Goal: Task Accomplishment & Management: Complete application form

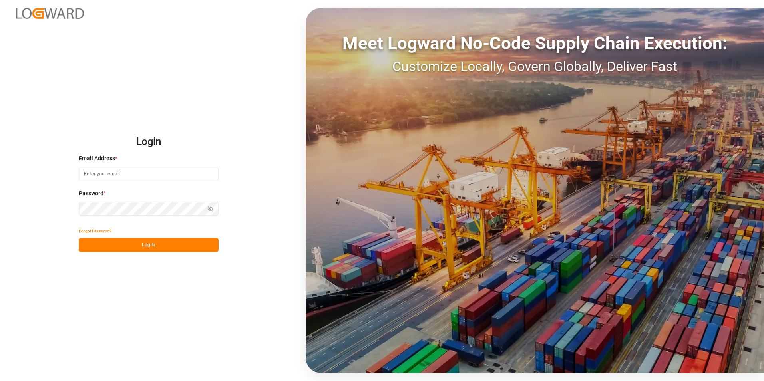
type input "[PERSON_NAME][EMAIL_ADDRESS][DOMAIN_NAME]"
click at [105, 245] on button "Log In" at bounding box center [149, 245] width 140 height 14
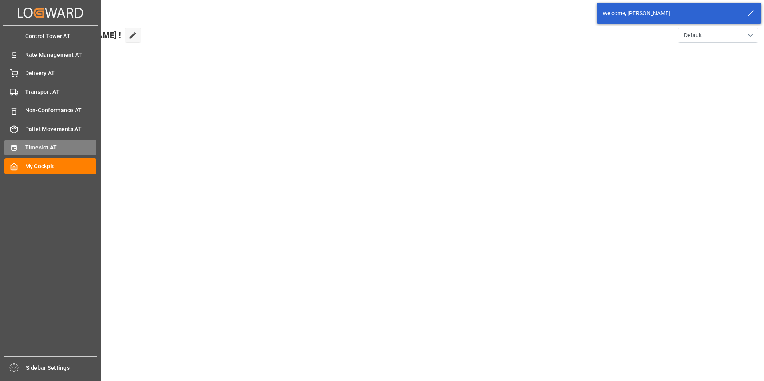
click at [12, 149] on icon at bounding box center [14, 148] width 8 height 8
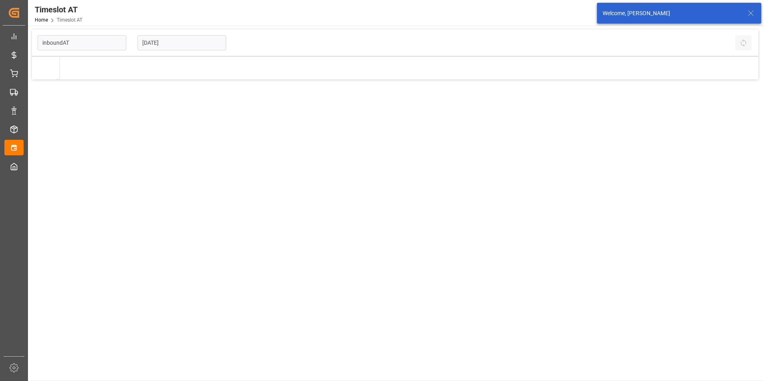
type input "Inbound AT"
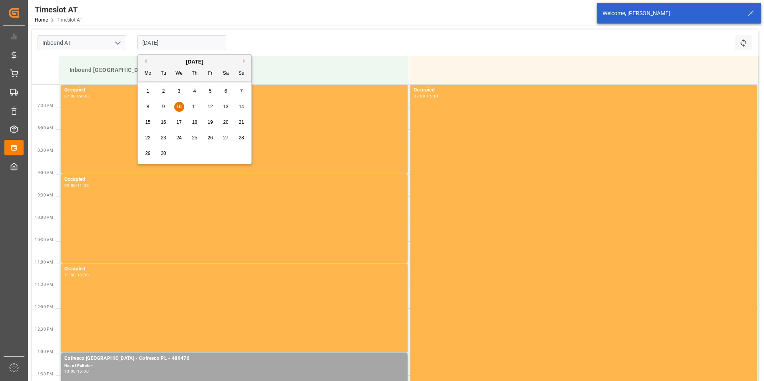
click at [181, 41] on input "[DATE]" at bounding box center [181, 42] width 89 height 15
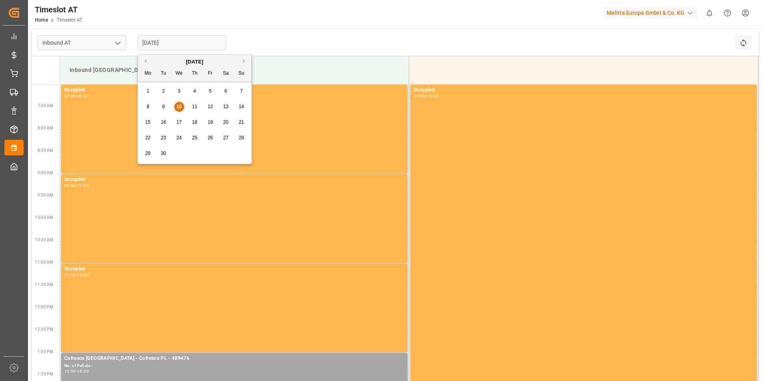
click at [163, 123] on span "16" at bounding box center [163, 122] width 5 height 6
type input "[DATE]"
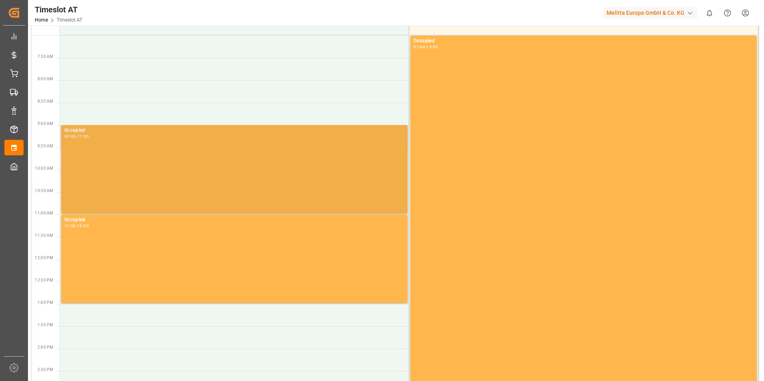
scroll to position [80, 0]
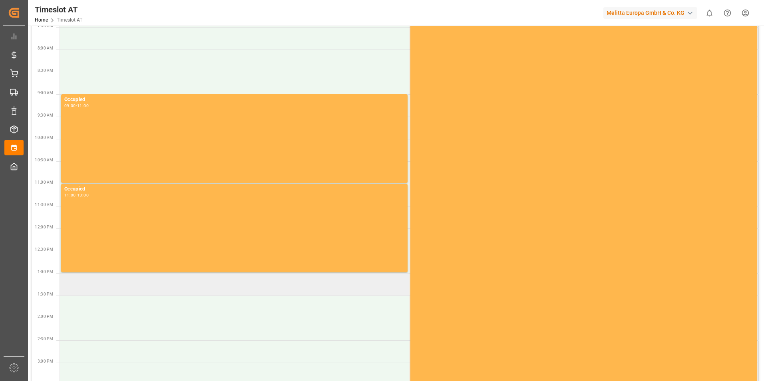
click at [119, 288] on td at bounding box center [234, 284] width 349 height 22
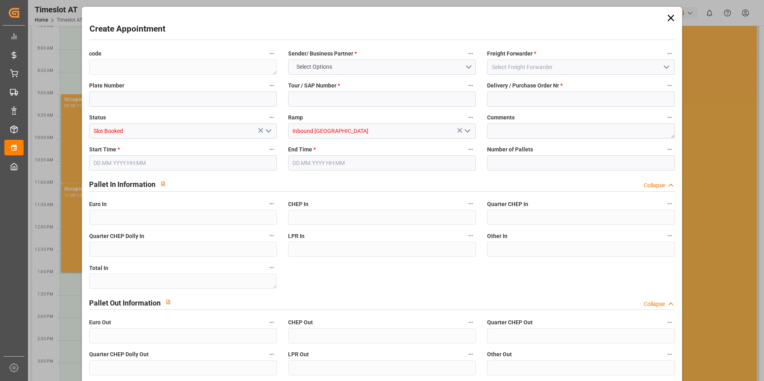
type input "0"
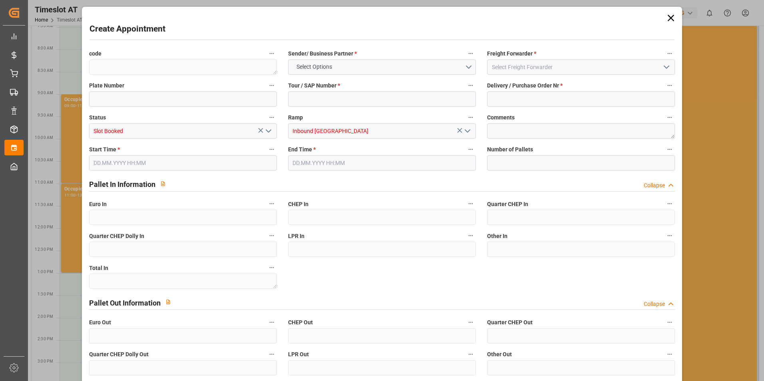
type input "0"
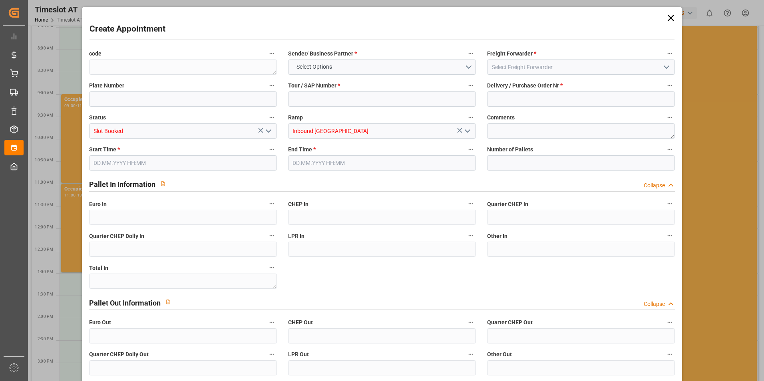
type input "0"
type input "[DATE] 13:00"
type input "[DATE] 15:00"
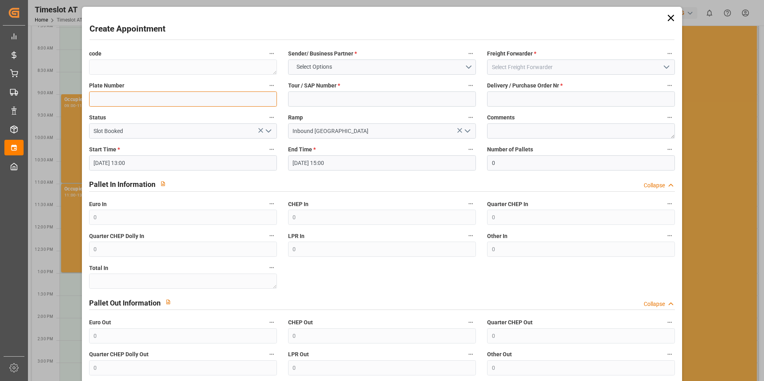
click at [110, 97] on input at bounding box center [183, 98] width 188 height 15
type input "489557"
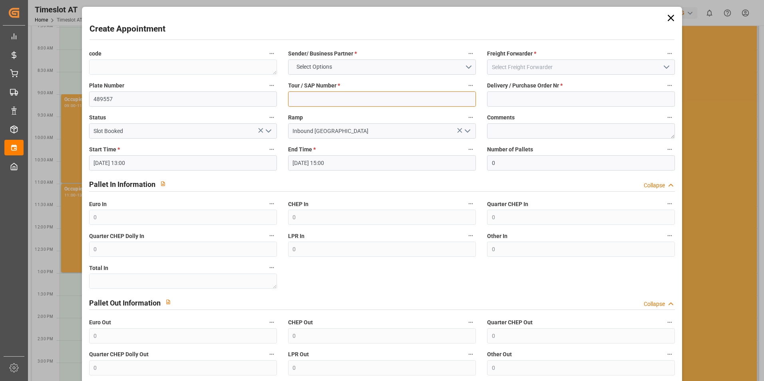
click at [327, 95] on input at bounding box center [382, 98] width 188 height 15
type input "489557"
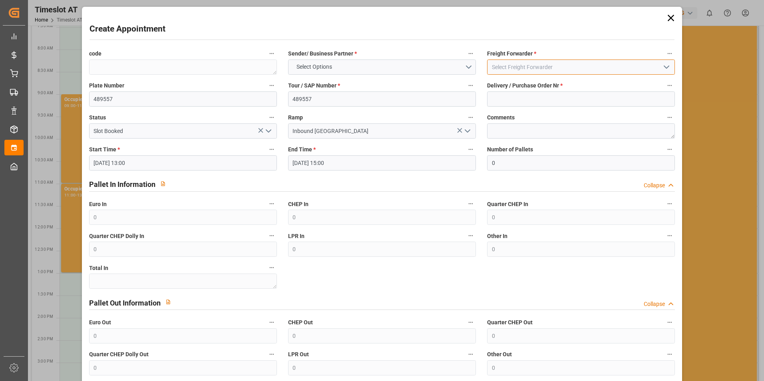
click at [564, 63] on input at bounding box center [581, 67] width 188 height 15
click at [664, 67] on icon "open menu" at bounding box center [667, 67] width 10 height 10
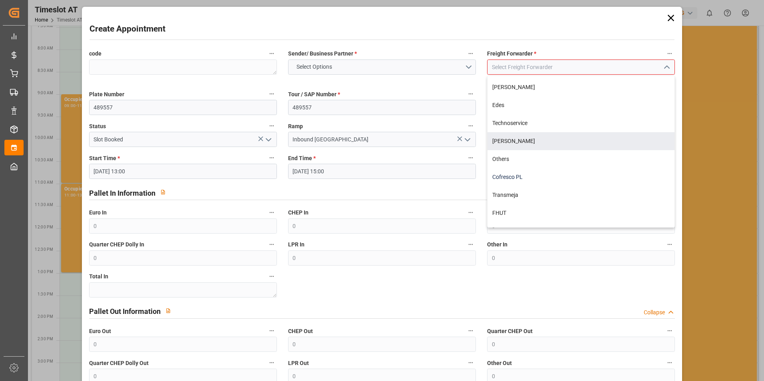
scroll to position [100, 0]
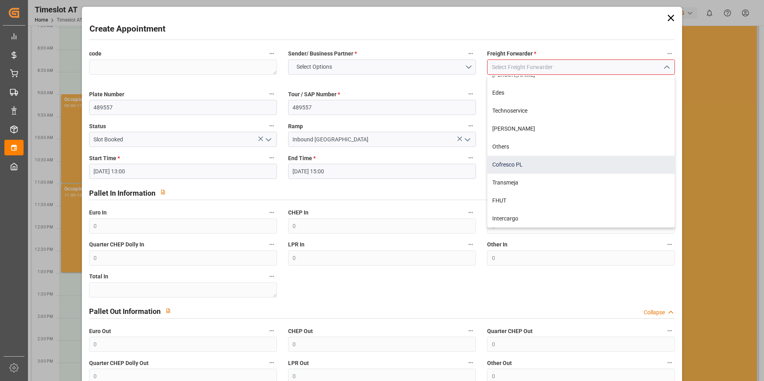
click at [513, 162] on div "Cofresco PL" at bounding box center [580, 165] width 187 height 18
type input "Cofresco PL"
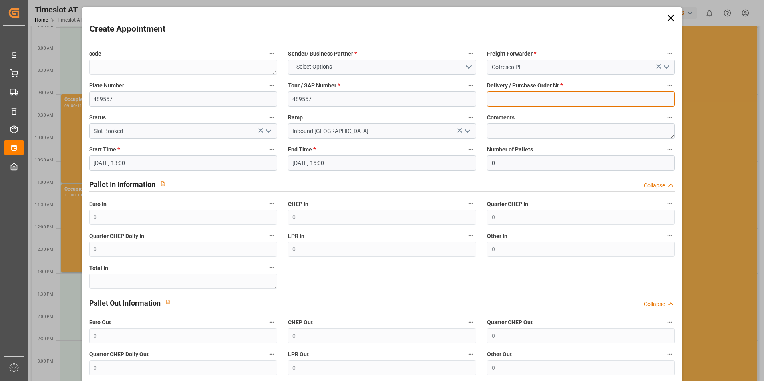
click at [505, 101] on input at bounding box center [581, 98] width 188 height 15
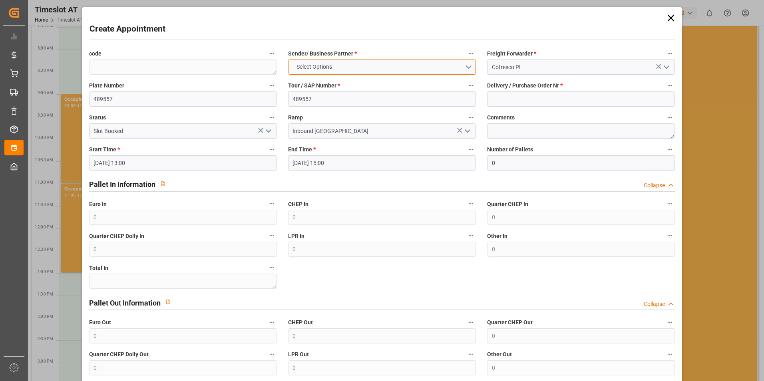
click at [466, 68] on button "Select Options" at bounding box center [382, 67] width 188 height 15
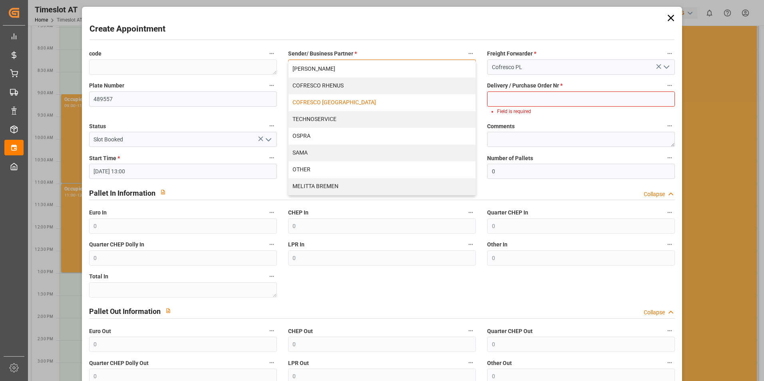
click at [350, 102] on div "COFRESCO [GEOGRAPHIC_DATA]" at bounding box center [381, 102] width 187 height 17
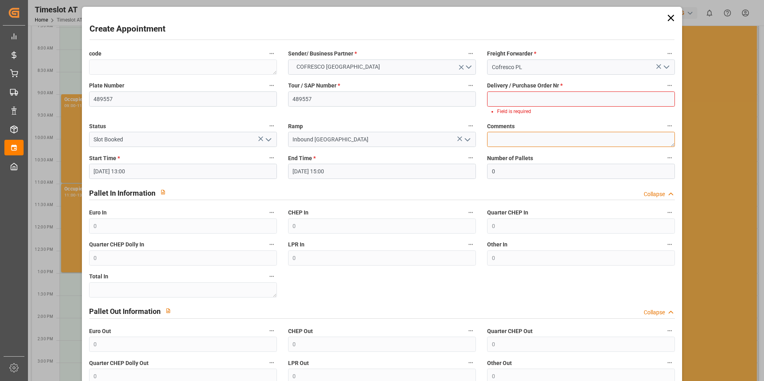
click at [526, 138] on textarea at bounding box center [581, 139] width 188 height 15
type textarea "DSS"
click at [534, 97] on input at bounding box center [581, 98] width 188 height 15
click at [500, 96] on input at bounding box center [581, 98] width 188 height 15
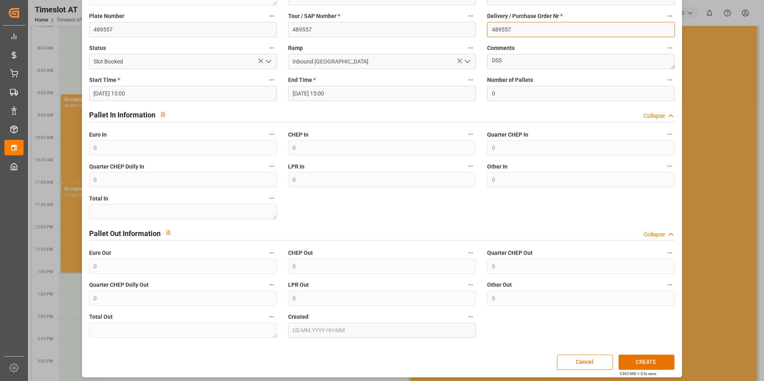
scroll to position [73, 0]
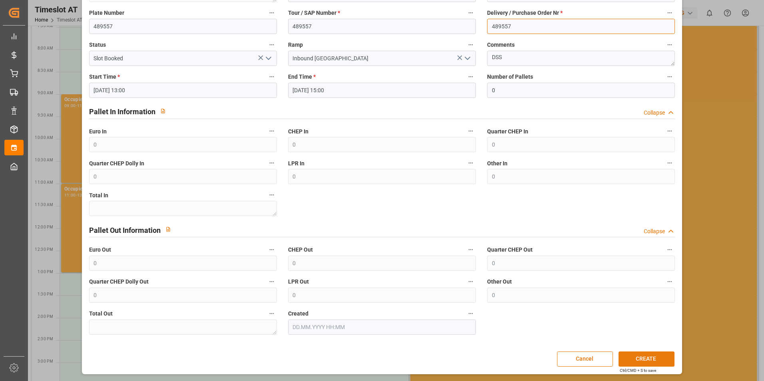
type input "489557"
click at [639, 359] on button "CREATE" at bounding box center [647, 359] width 56 height 15
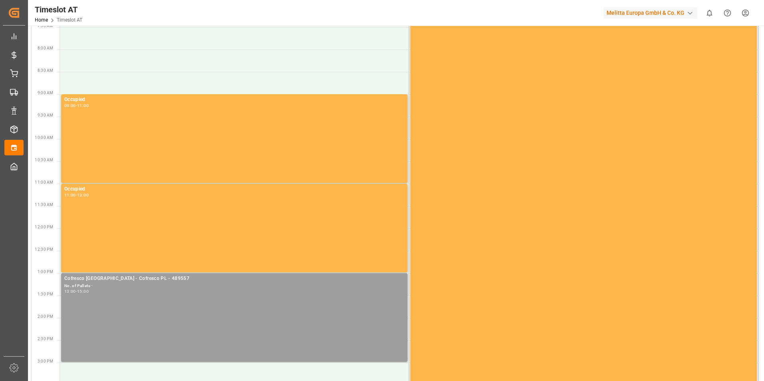
click at [166, 339] on div "Cofresco [GEOGRAPHIC_DATA] - Cofresco PL - 489557 No. of Pallets - 13:00 - 15:00" at bounding box center [234, 318] width 340 height 86
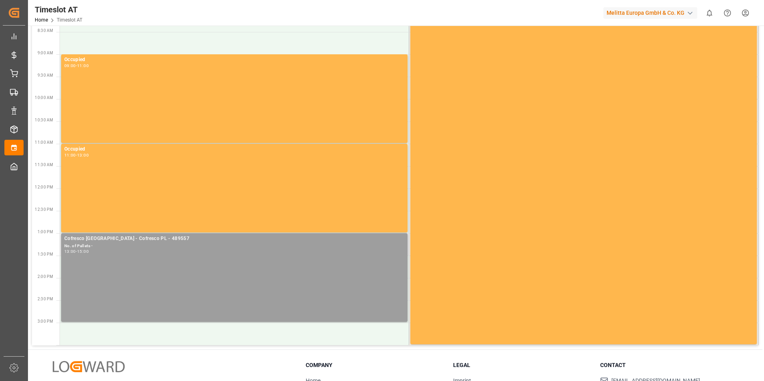
scroll to position [179, 0]
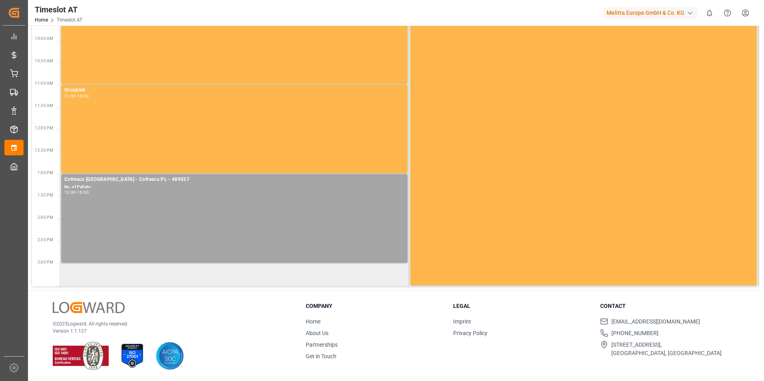
click at [114, 269] on td at bounding box center [234, 275] width 349 height 22
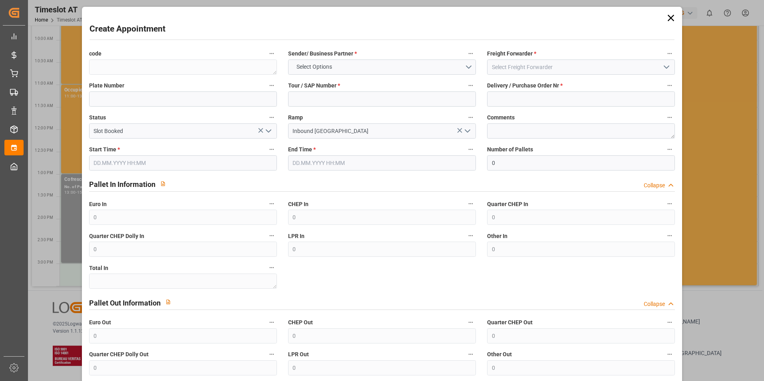
type input "[DATE] 15:00"
type input "[DATE] 17:00"
click at [669, 18] on icon at bounding box center [671, 18] width 6 height 6
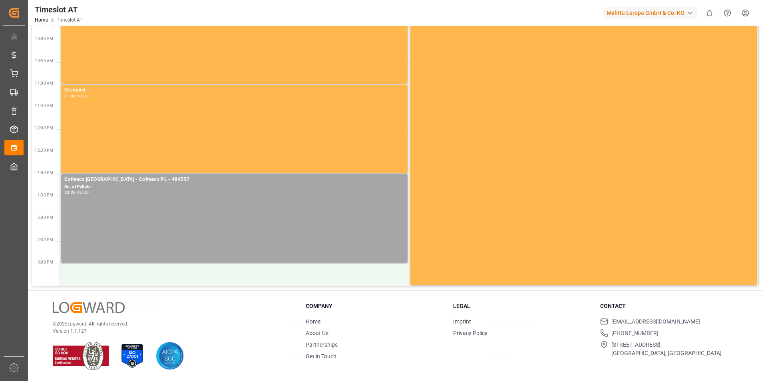
scroll to position [0, 0]
click at [87, 279] on td at bounding box center [234, 275] width 349 height 22
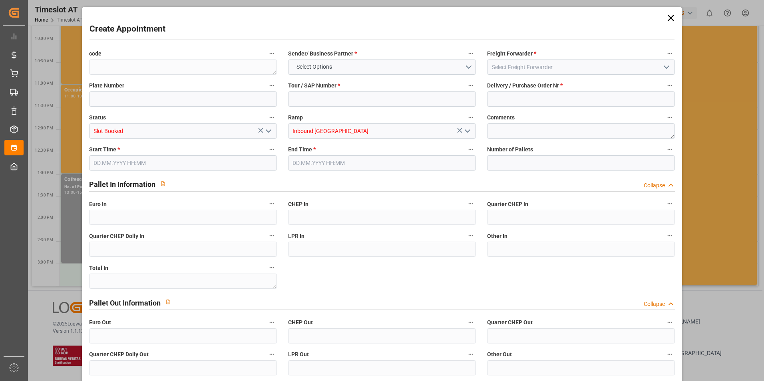
type input "0"
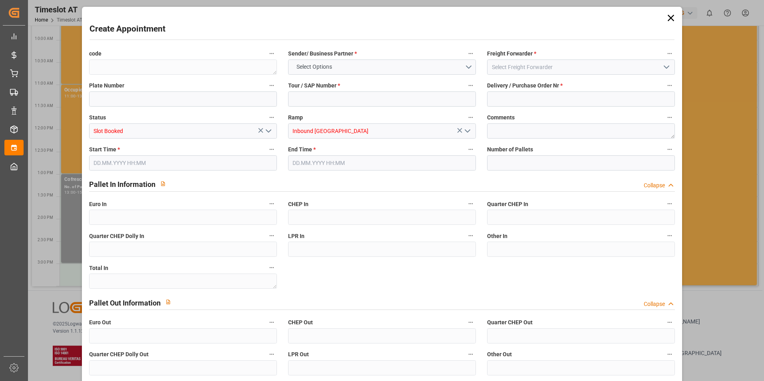
type input "0"
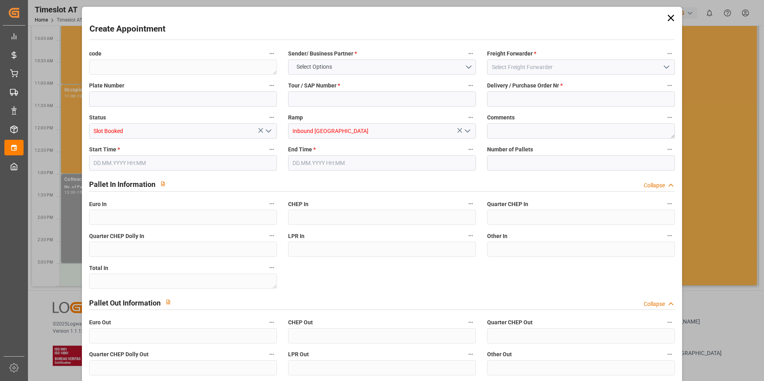
type input "0"
type input "[DATE] 15:00"
type input "[DATE] 17:00"
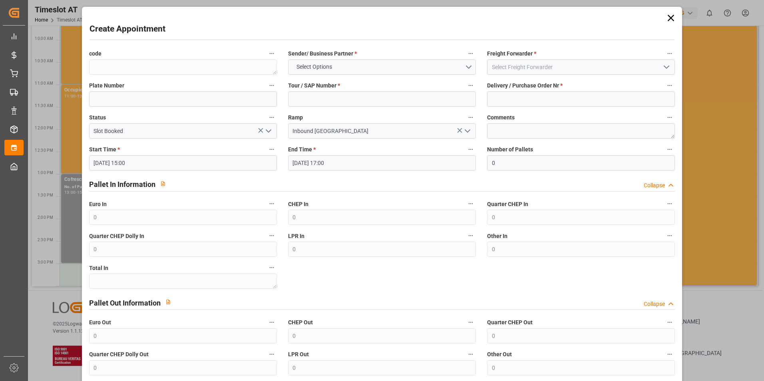
click at [137, 150] on label "Start Time *" at bounding box center [183, 149] width 188 height 11
click at [267, 150] on button "Start Time *" at bounding box center [272, 149] width 10 height 10
click at [668, 16] on div at bounding box center [382, 190] width 764 height 381
click at [666, 19] on icon at bounding box center [670, 17] width 11 height 11
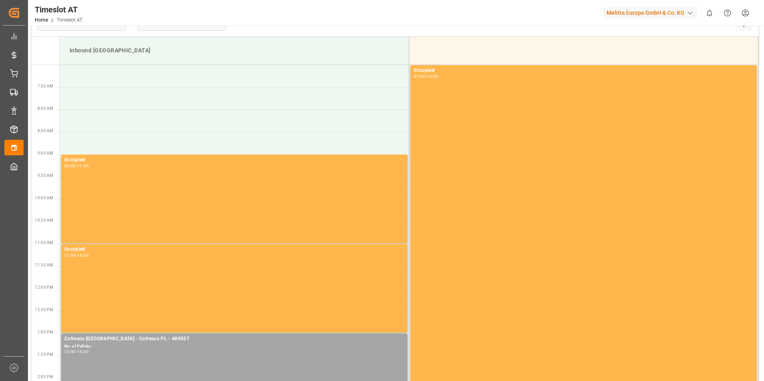
scroll to position [19, 0]
